Goal: Find contact information: Find contact information

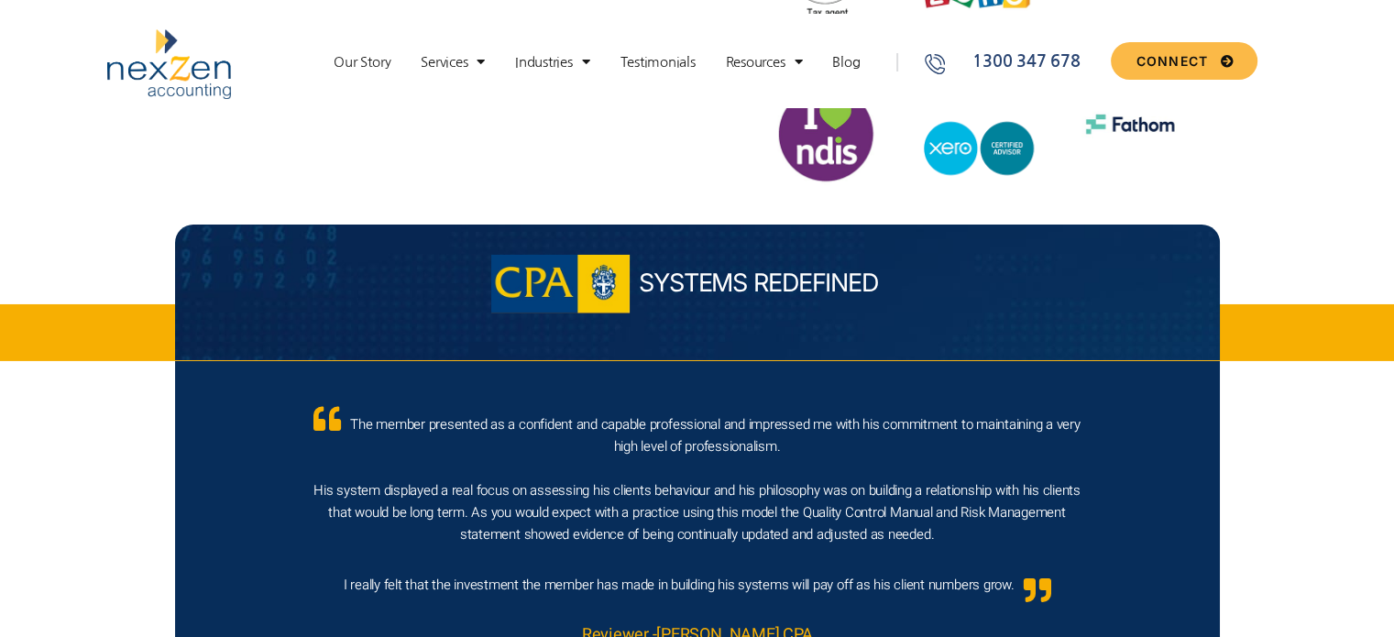
scroll to position [6234, 0]
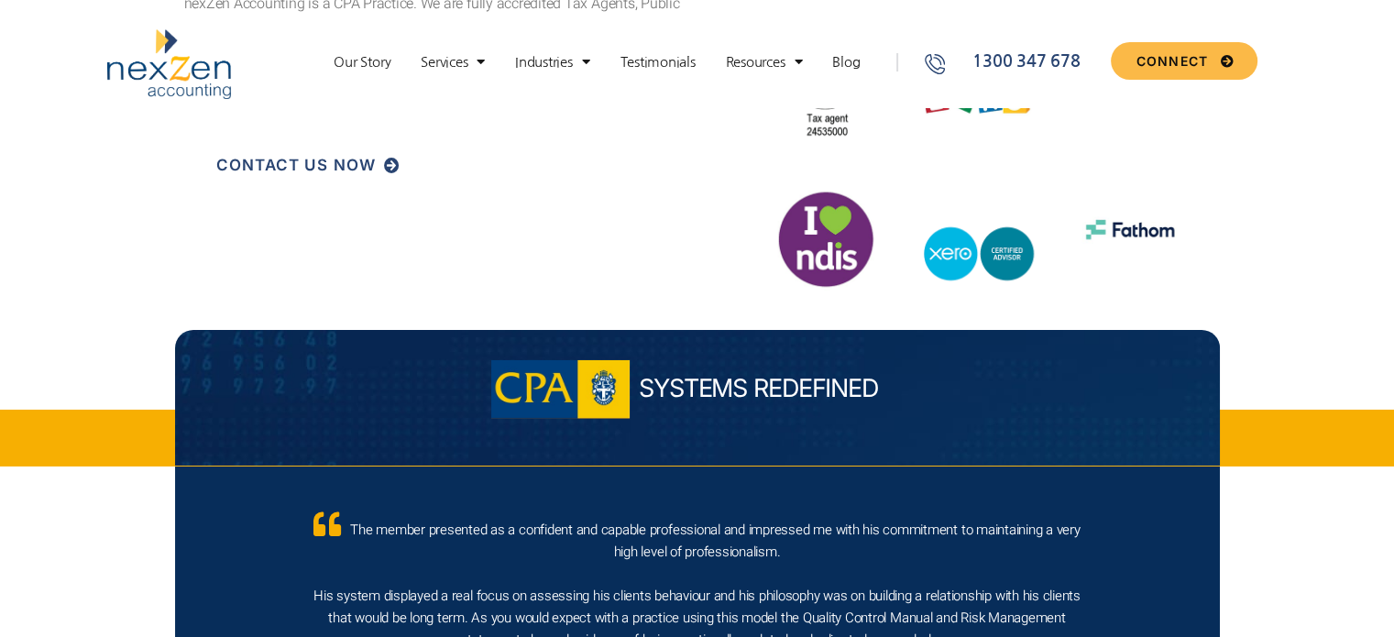
click at [353, 158] on span "CONTACT US NOW" at bounding box center [296, 166] width 160 height 16
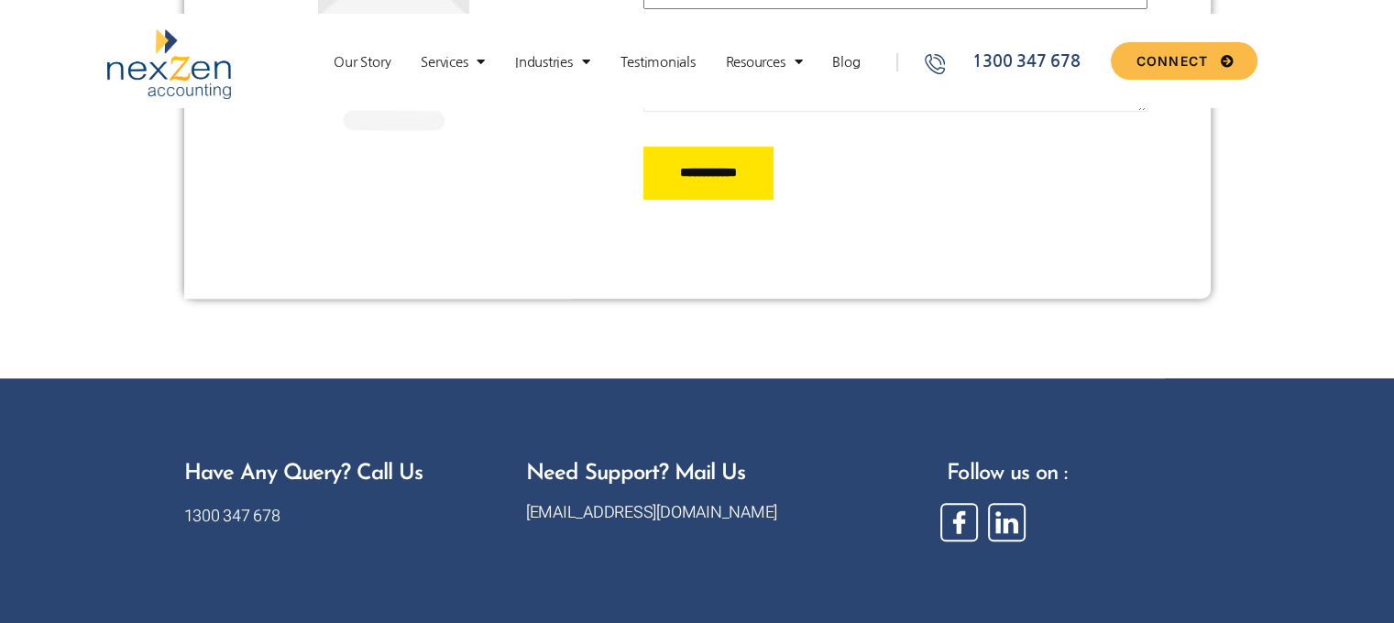
scroll to position [914, 0]
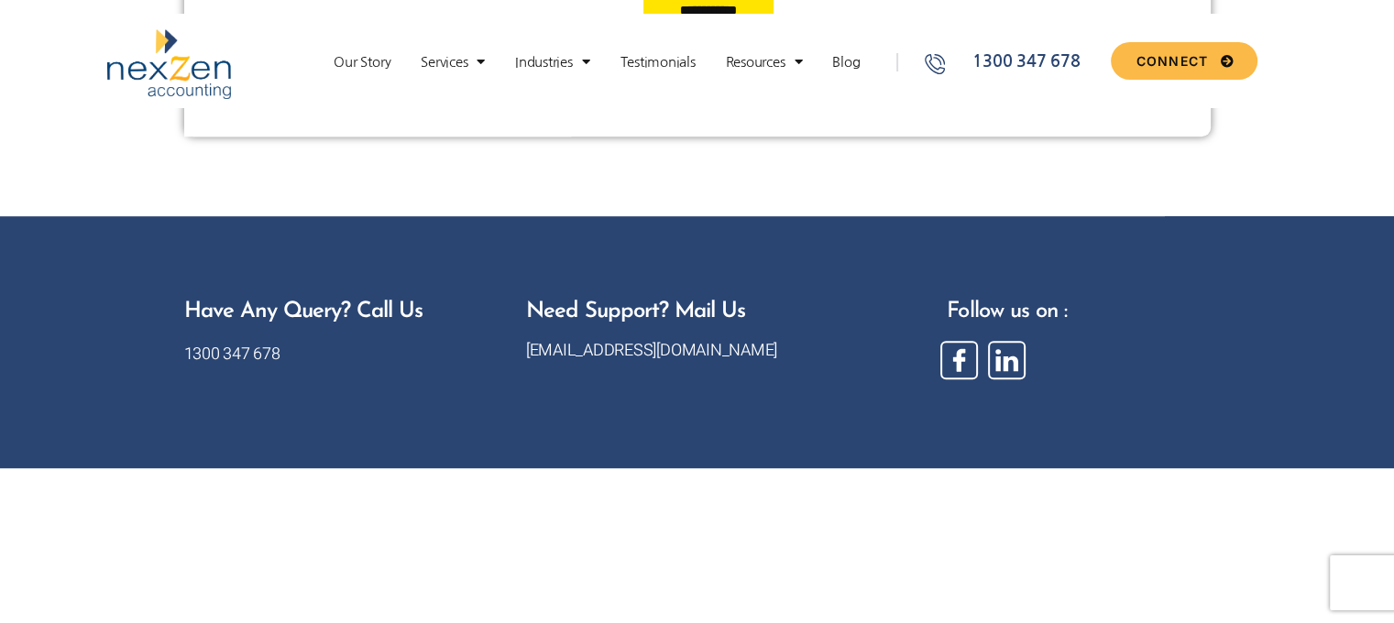
drag, startPoint x: 763, startPoint y: 344, endPoint x: 524, endPoint y: 354, distance: 238.6
click at [524, 354] on div "Need Support? Mail Us hello@nexzenaccounting.com.au" at bounding box center [728, 343] width 422 height 106
copy link "[EMAIL_ADDRESS][DOMAIN_NAME]"
